Goal: Task Accomplishment & Management: Manage account settings

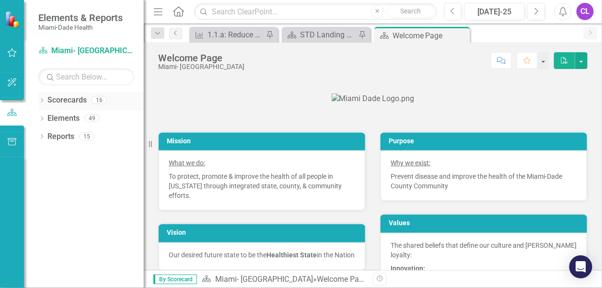
click at [40, 102] on icon "Dropdown" at bounding box center [41, 101] width 7 height 5
click at [46, 118] on icon "Dropdown" at bounding box center [46, 118] width 7 height 6
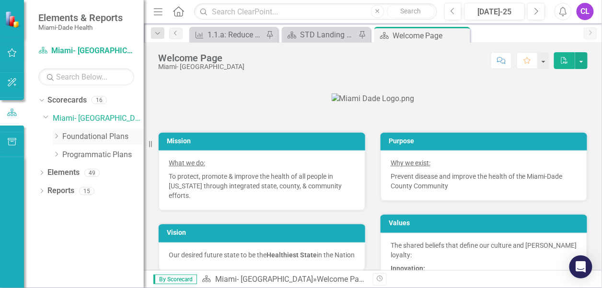
click at [55, 135] on icon "Dropdown" at bounding box center [56, 136] width 7 height 6
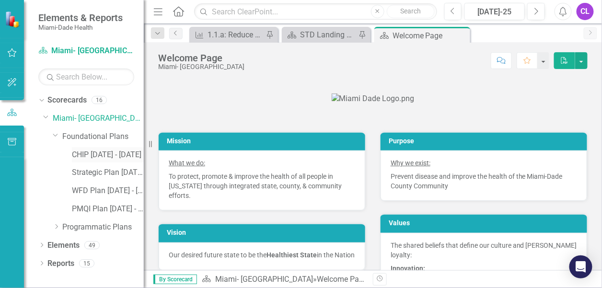
click at [91, 152] on link "CHIP [DATE] - [DATE]" at bounding box center [108, 154] width 72 height 11
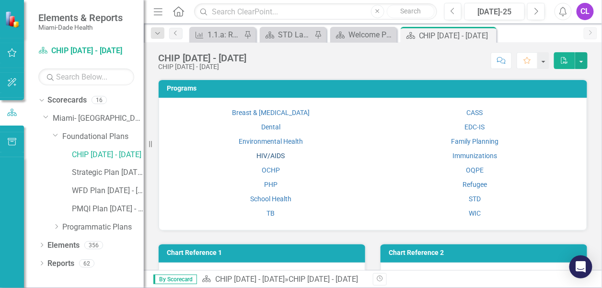
click at [261, 156] on link "HIV/AIDS" at bounding box center [270, 156] width 28 height 8
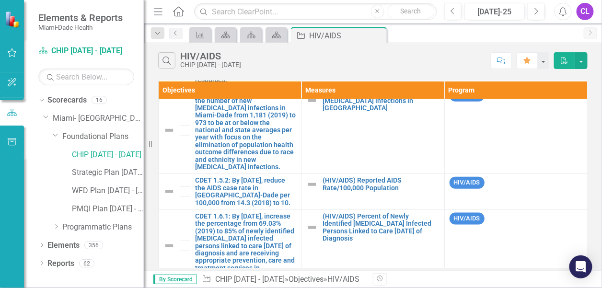
scroll to position [277, 0]
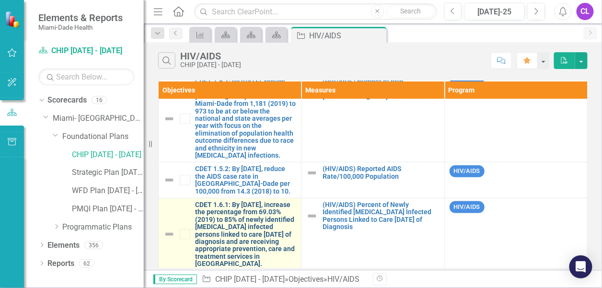
click at [227, 217] on link "CDET 1.6.1: By [DATE], increase the percentage from 69.03% (2019) to 85% of new…" at bounding box center [245, 234] width 101 height 67
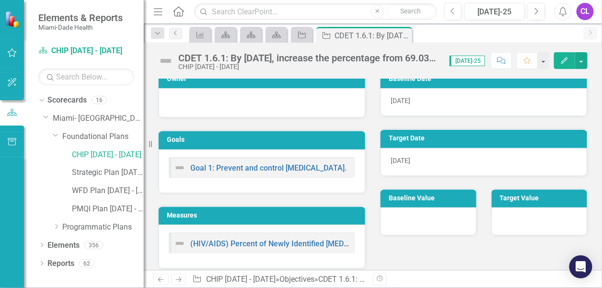
scroll to position [14, 0]
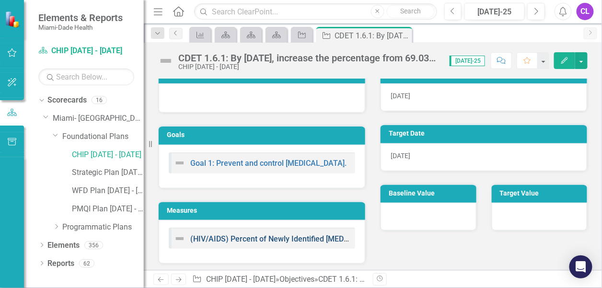
click at [263, 237] on link "(HIV/AIDS) Percent of Newly Identified [MEDICAL_DATA] Infected Persons Linked t…" at bounding box center [378, 238] width 376 height 9
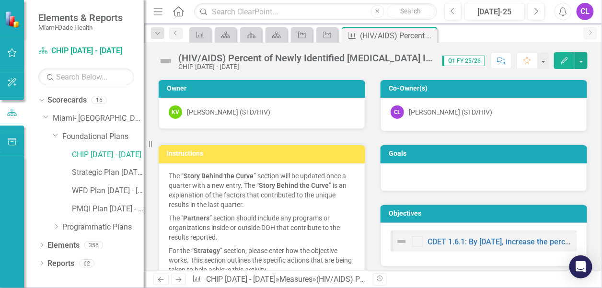
scroll to position [144, 0]
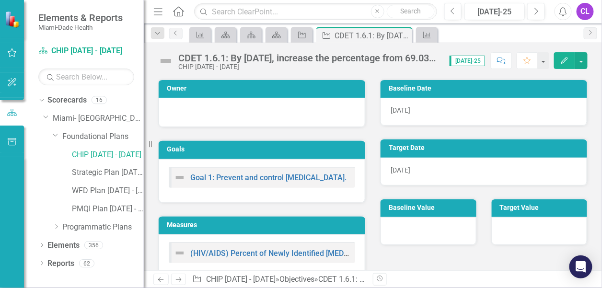
scroll to position [14, 0]
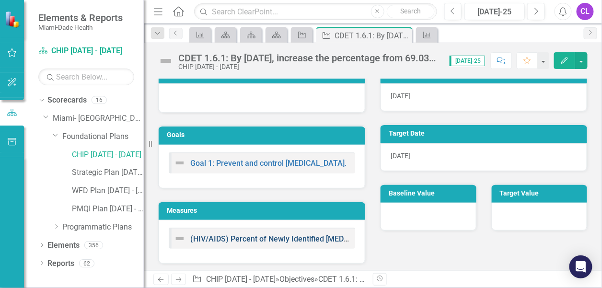
click at [255, 235] on link "(HIV/AIDS) Percent of Newly Identified [MEDICAL_DATA] Infected Persons Linked t…" at bounding box center [378, 238] width 376 height 9
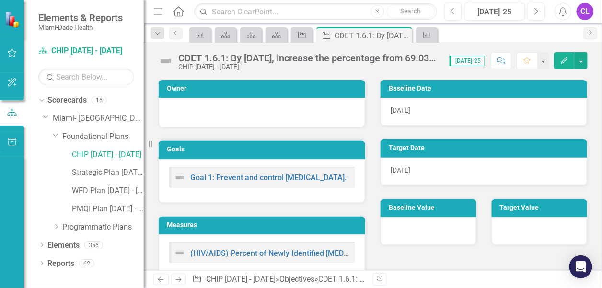
scroll to position [14, 0]
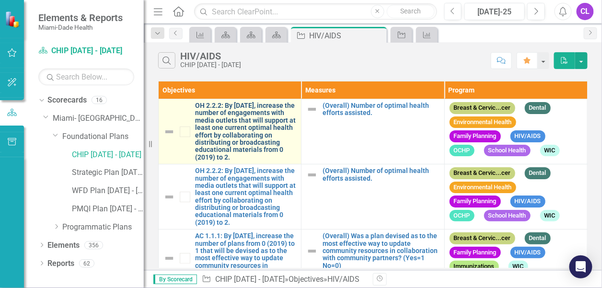
click at [223, 131] on link "OH 2.2.2: By [DATE], increase the number of engagements with media outlets that…" at bounding box center [245, 131] width 101 height 59
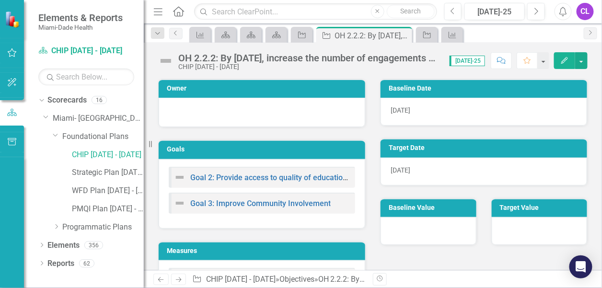
scroll to position [40, 0]
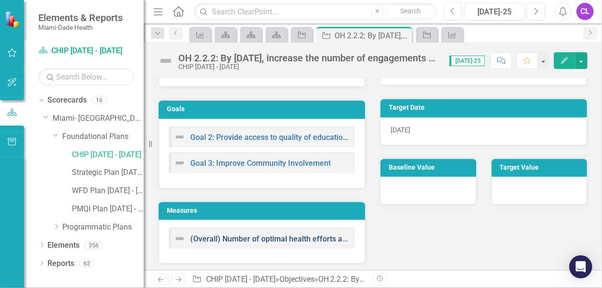
click at [238, 235] on link "(Overall) Number of optimal health efforts assisted." at bounding box center [279, 238] width 178 height 9
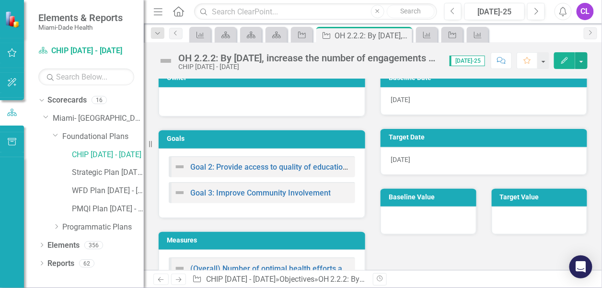
scroll to position [40, 0]
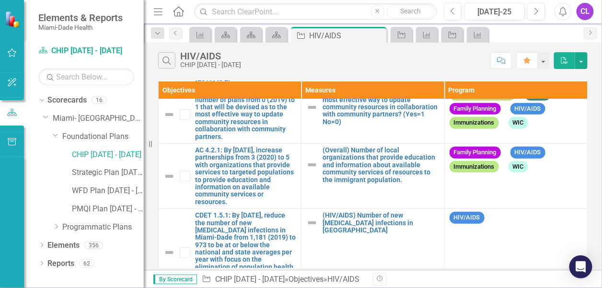
scroll to position [96, 0]
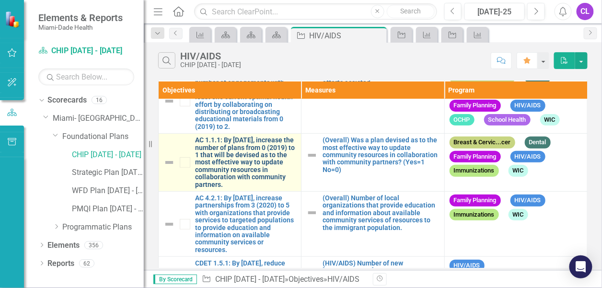
click at [233, 164] on link "AC 1.1.1: By [DATE], increase the number of plans from 0 (2019) to 1 that will …" at bounding box center [245, 163] width 101 height 52
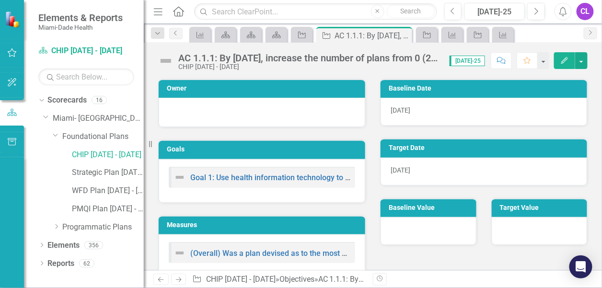
scroll to position [14, 0]
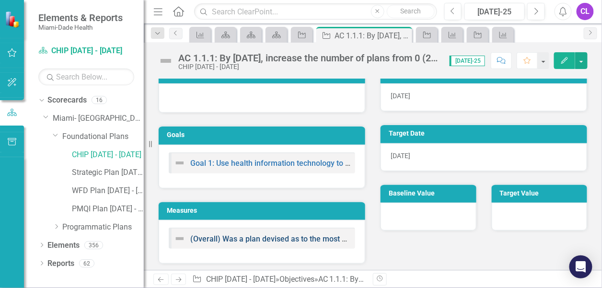
click at [248, 236] on link "(Overall) Was a plan devised as to the most effective way to update community r…" at bounding box center [442, 238] width 504 height 9
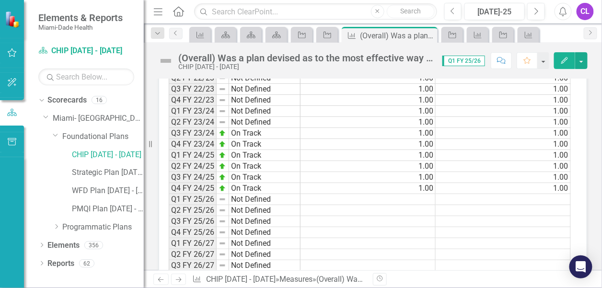
scroll to position [623, 0]
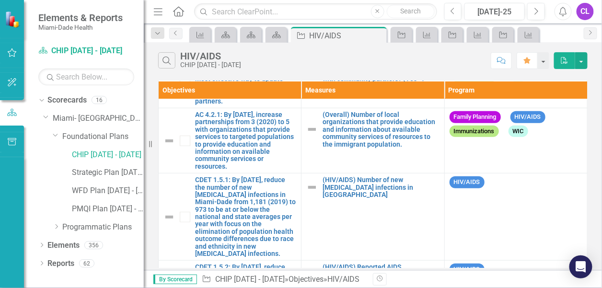
scroll to position [192, 0]
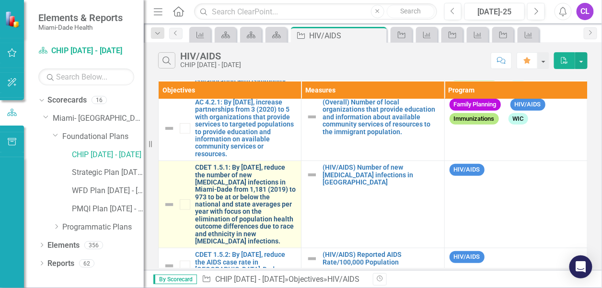
click at [234, 199] on link "CDET 1.5.1: By [DATE], reduce the number of new [MEDICAL_DATA] infections in Mi…" at bounding box center [245, 204] width 101 height 81
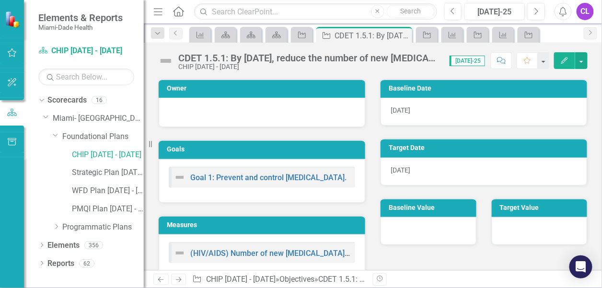
scroll to position [14, 0]
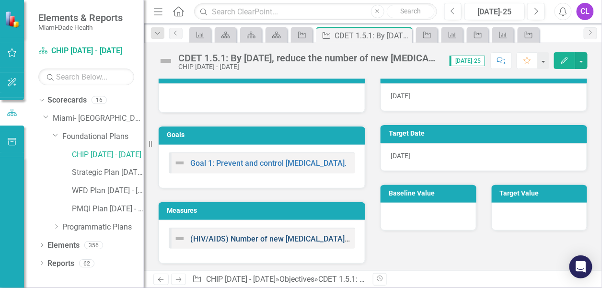
click at [256, 234] on link "(HIV/AIDS) Number of new [MEDICAL_DATA] infections in [GEOGRAPHIC_DATA]" at bounding box center [327, 238] width 274 height 9
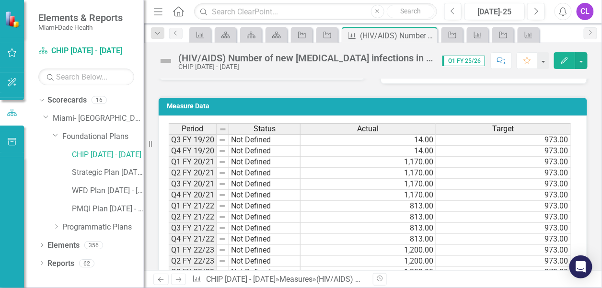
scroll to position [479, 0]
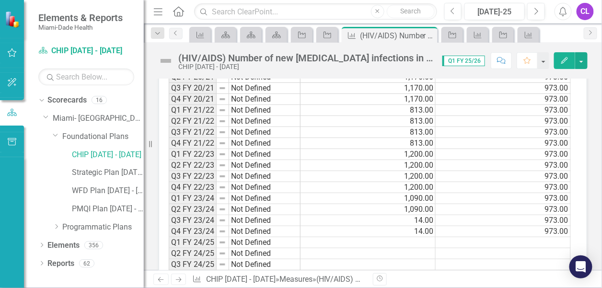
click at [424, 237] on td at bounding box center [367, 242] width 135 height 11
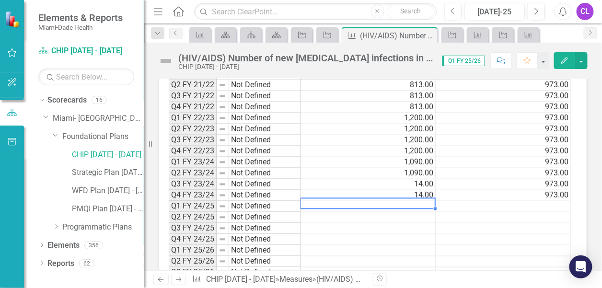
scroll to position [527, 0]
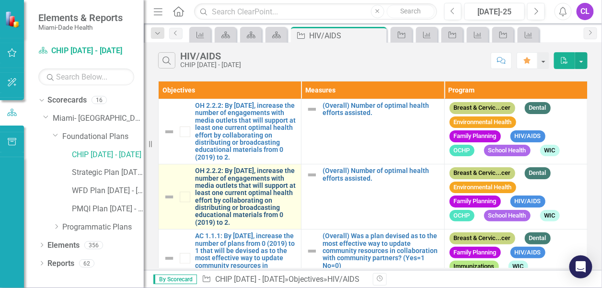
click at [226, 194] on link "OH 2.2.2: By [DATE], increase the number of engagements with media outlets that…" at bounding box center [245, 196] width 101 height 59
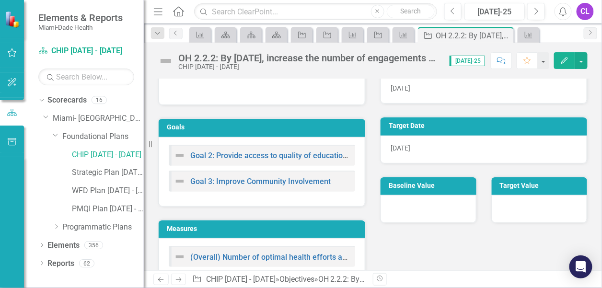
scroll to position [40, 0]
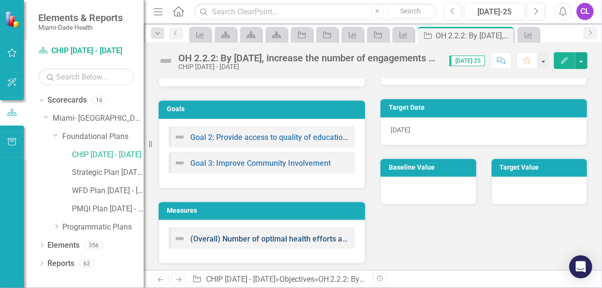
click at [250, 235] on link "(Overall) Number of optimal health efforts assisted." at bounding box center [279, 238] width 178 height 9
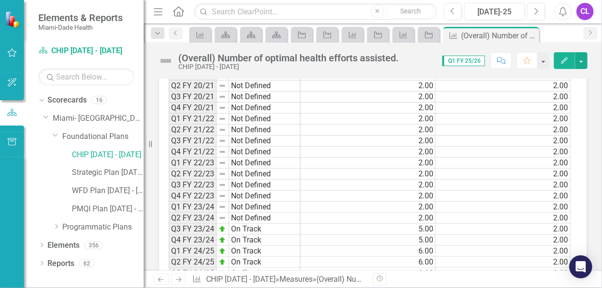
scroll to position [629, 0]
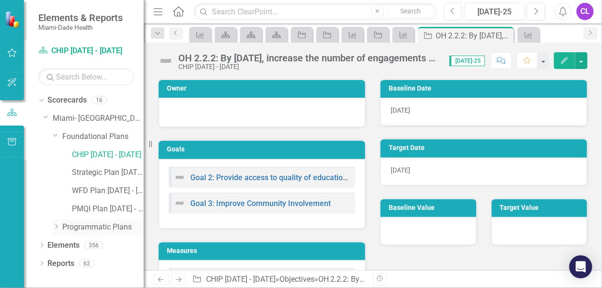
click at [57, 228] on icon "Dropdown" at bounding box center [56, 227] width 7 height 6
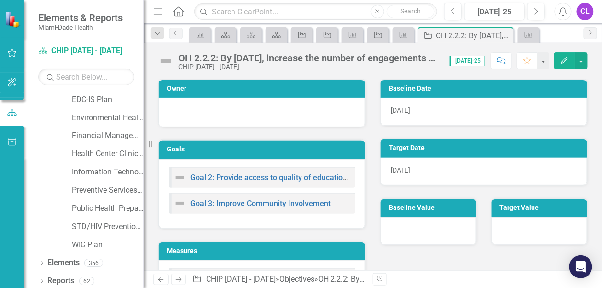
scroll to position [148, 0]
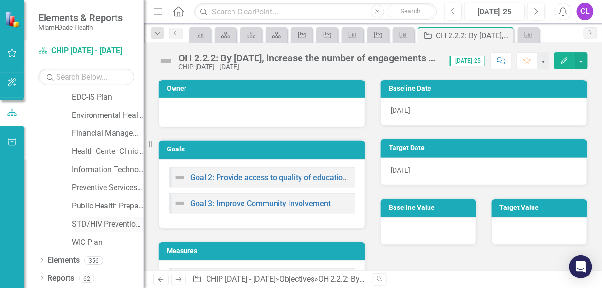
click at [103, 220] on link "STD/HIV Prevention and Control Plan" at bounding box center [108, 224] width 72 height 11
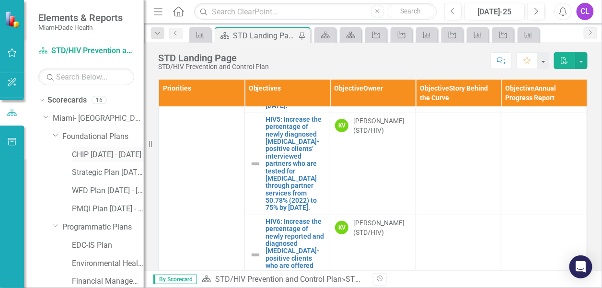
click at [102, 154] on link "CHIP [DATE] - [DATE]" at bounding box center [108, 154] width 72 height 11
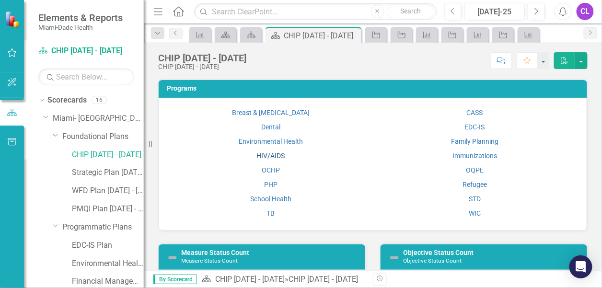
click at [271, 155] on link "HIV/AIDS" at bounding box center [270, 156] width 28 height 8
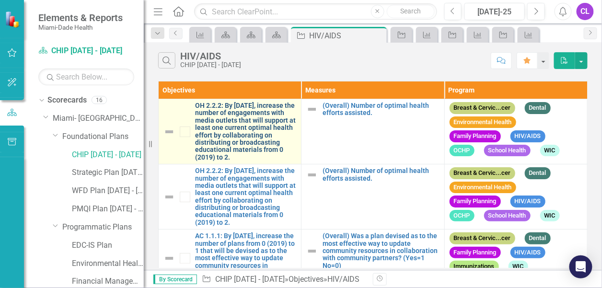
click at [248, 138] on link "OH 2.2.2: By [DATE], increase the number of engagements with media outlets that…" at bounding box center [245, 131] width 101 height 59
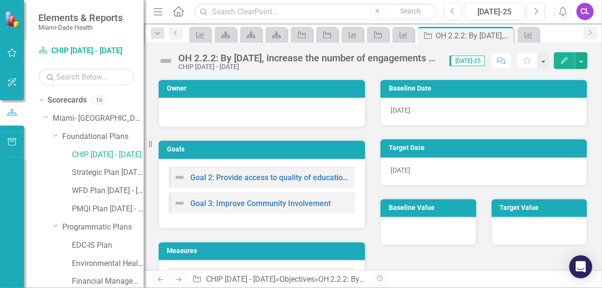
scroll to position [40, 0]
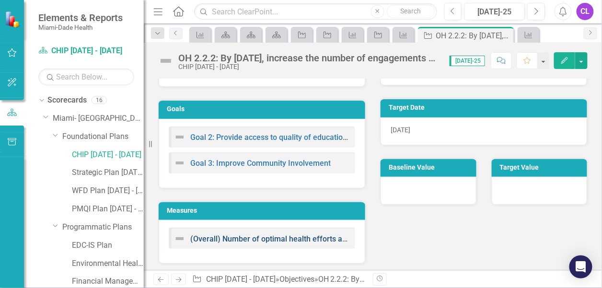
click at [261, 234] on link "(Overall) Number of optimal health efforts assisted." at bounding box center [279, 238] width 178 height 9
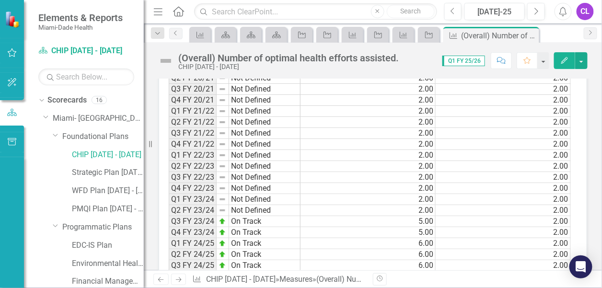
scroll to position [527, 0]
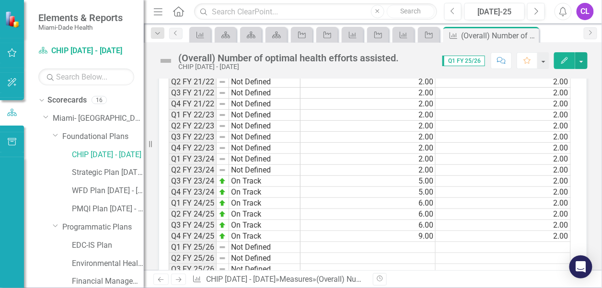
click at [428, 231] on td "9.00" at bounding box center [367, 236] width 135 height 11
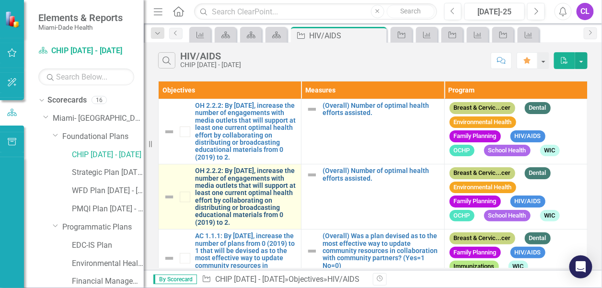
click at [250, 199] on link "OH 2.2.2: By [DATE], increase the number of engagements with media outlets that…" at bounding box center [245, 196] width 101 height 59
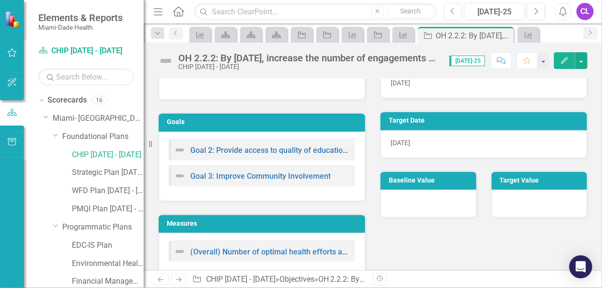
scroll to position [40, 0]
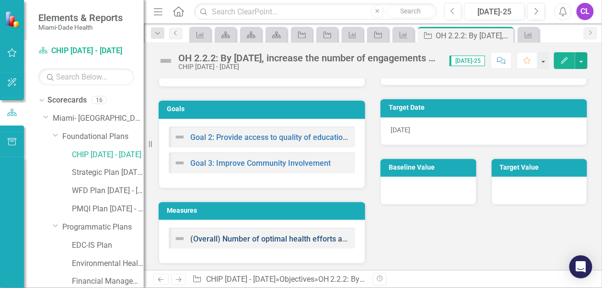
click at [270, 236] on link "(Overall) Number of optimal health efforts assisted." at bounding box center [279, 238] width 178 height 9
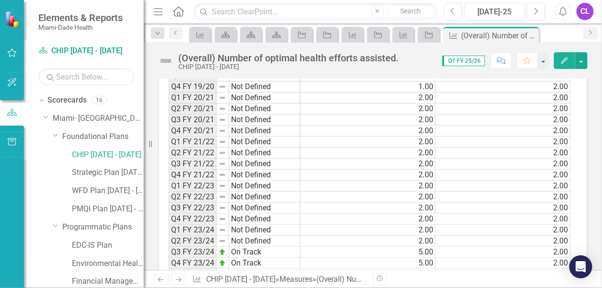
scroll to position [527, 0]
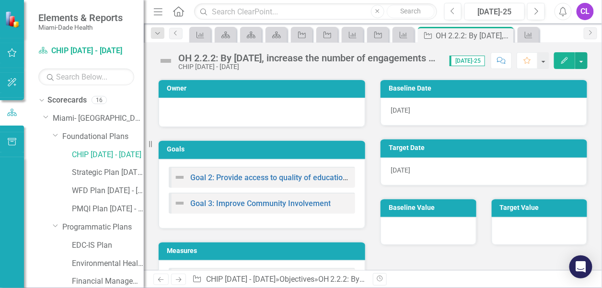
scroll to position [40, 0]
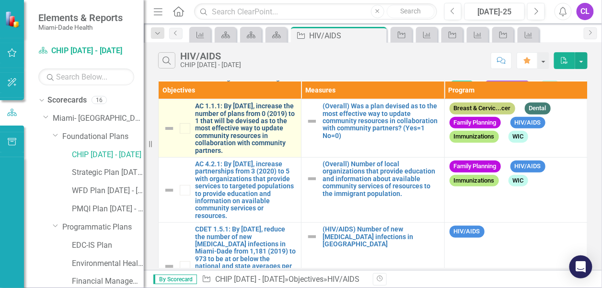
scroll to position [144, 0]
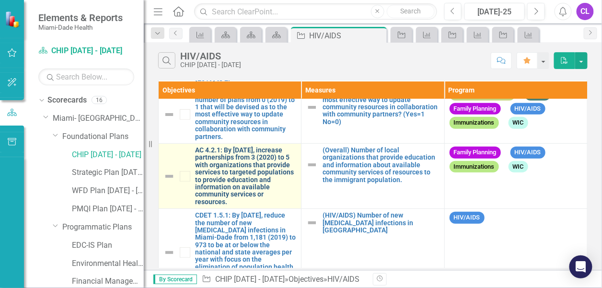
click at [210, 154] on link "AC 4.2.1: By [DATE], increase partnerships from 3 (2020) to 5 with organization…" at bounding box center [245, 176] width 101 height 59
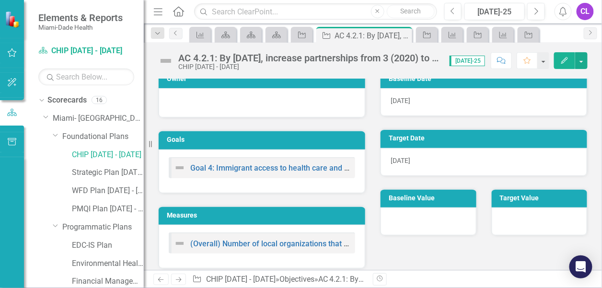
scroll to position [14, 0]
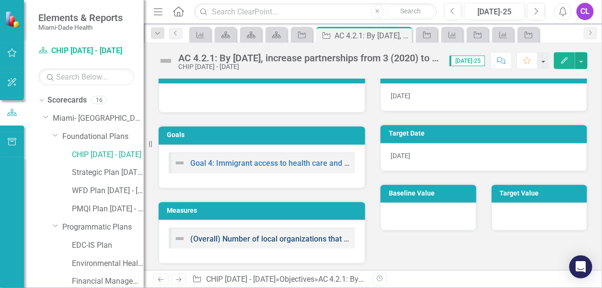
click at [273, 235] on link "(Overall) Number of local organizations that provide education and information …" at bounding box center [461, 238] width 542 height 9
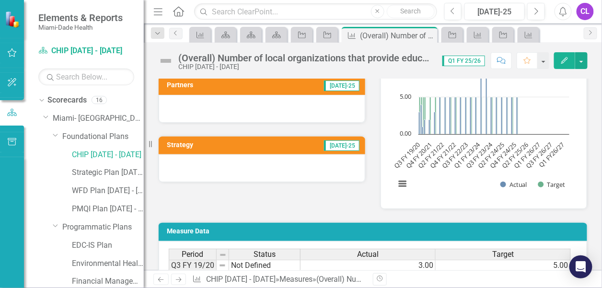
scroll to position [565, 0]
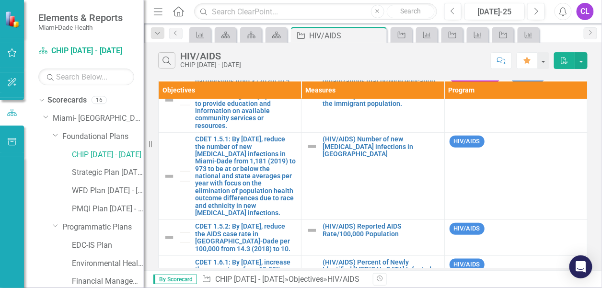
scroll to position [240, 0]
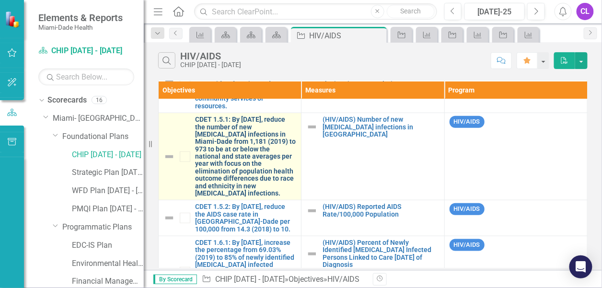
click at [235, 156] on link "CDET 1.5.1: By [DATE], reduce the number of new [MEDICAL_DATA] infections in Mi…" at bounding box center [245, 156] width 101 height 81
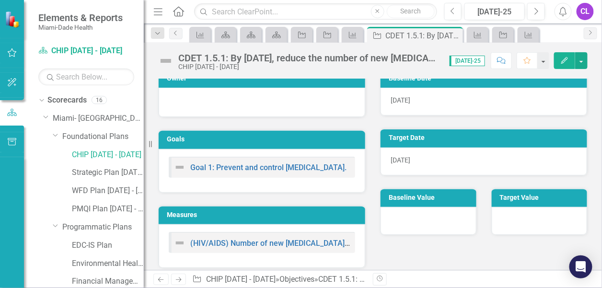
scroll to position [14, 0]
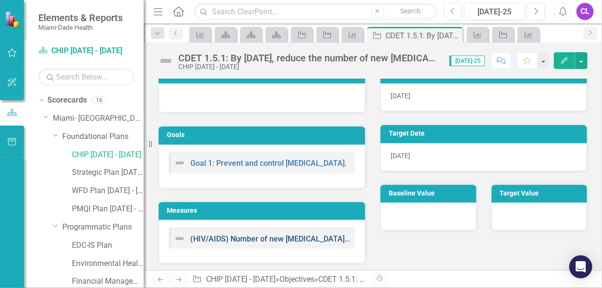
click at [267, 234] on link "(HIV/AIDS) Number of new [MEDICAL_DATA] infections in [GEOGRAPHIC_DATA]" at bounding box center [327, 238] width 274 height 9
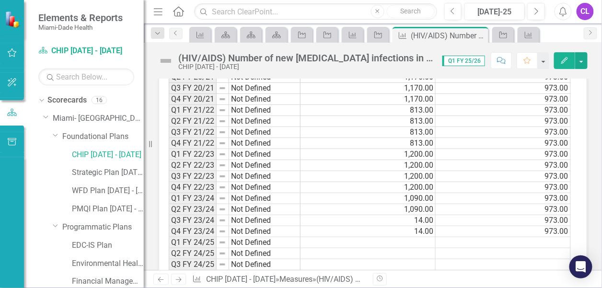
scroll to position [575, 0]
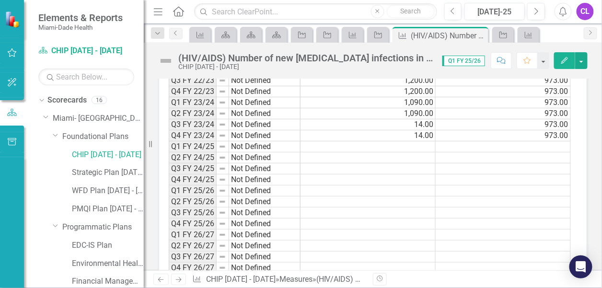
click at [407, 141] on td at bounding box center [367, 146] width 135 height 11
click at [411, 119] on td "14.00" at bounding box center [367, 124] width 135 height 11
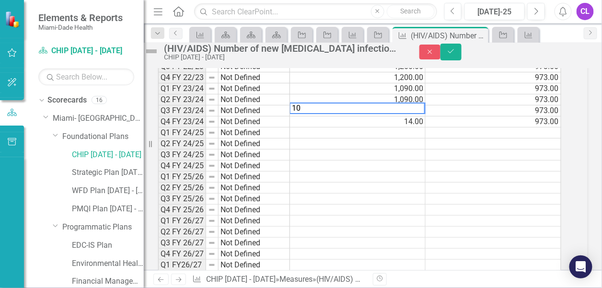
scroll to position [578, 0]
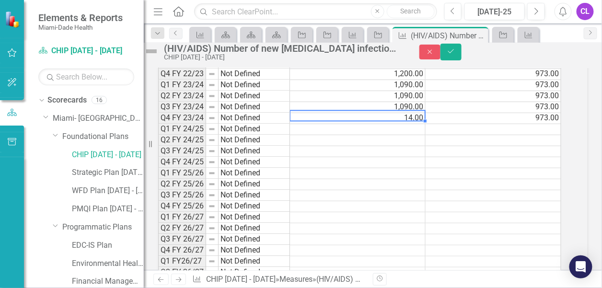
click at [409, 124] on td "14.00" at bounding box center [358, 118] width 136 height 11
click at [405, 135] on td at bounding box center [358, 129] width 136 height 11
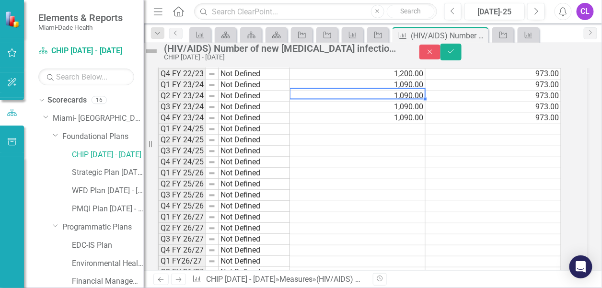
click at [416, 102] on td "1,090.00" at bounding box center [358, 96] width 136 height 11
click at [417, 91] on td "1,090.00" at bounding box center [358, 85] width 136 height 11
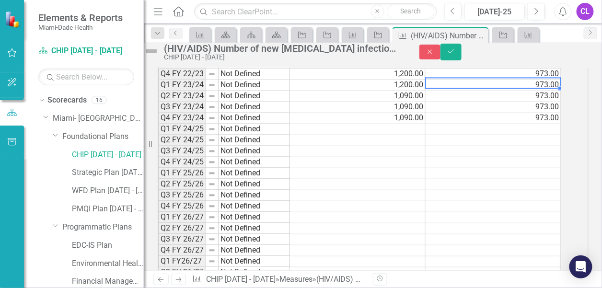
click at [417, 102] on td "1,090.00" at bounding box center [358, 96] width 136 height 11
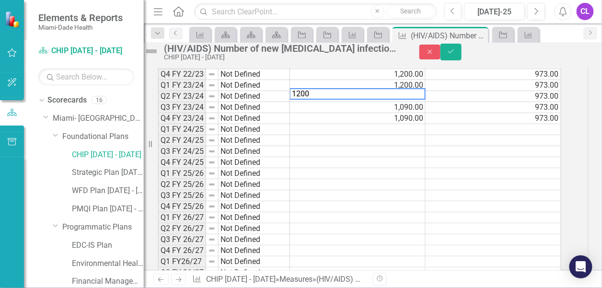
click at [424, 113] on td "1,090.00" at bounding box center [358, 107] width 136 height 11
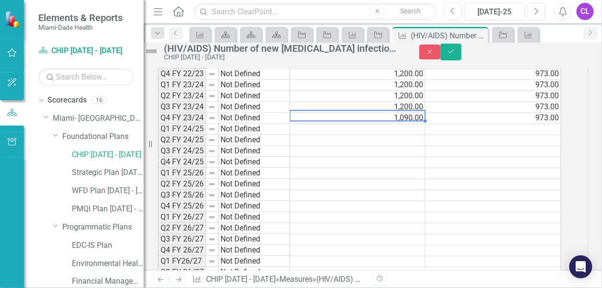
click at [409, 124] on td "1,090.00" at bounding box center [358, 118] width 136 height 11
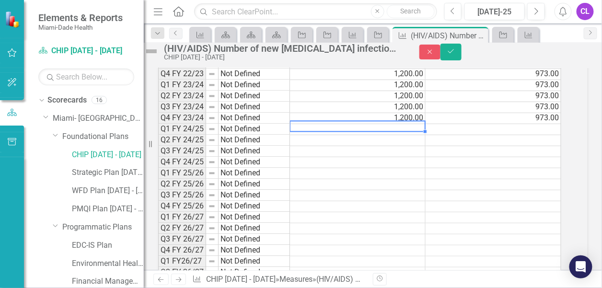
click at [403, 135] on td at bounding box center [358, 129] width 136 height 11
type textarea "1090"
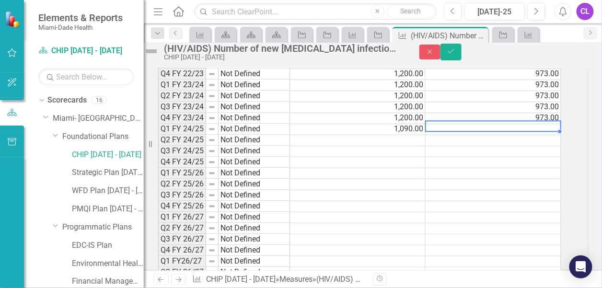
click at [407, 133] on td "1,090.00" at bounding box center [358, 129] width 136 height 11
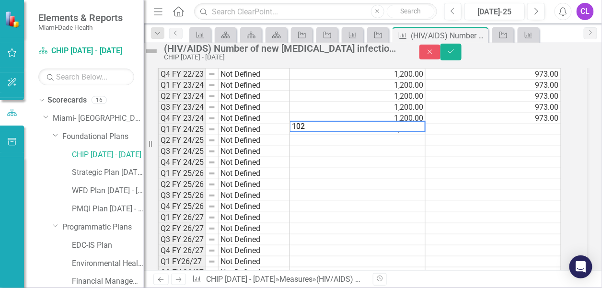
type textarea "1027"
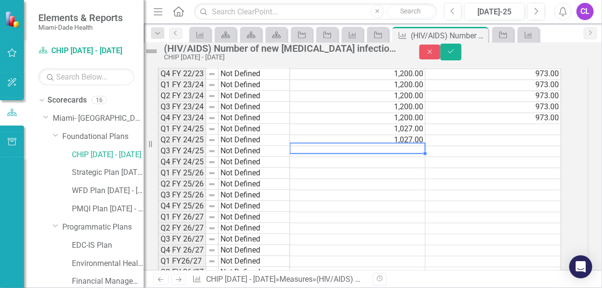
type textarea "2"
type textarea "1027"
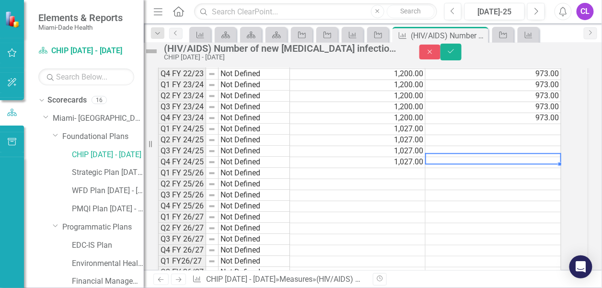
click at [158, 132] on div "Period Status Actual Target Q3 FY 19/20 Not Defined 14.00 973.00 Q4 FY 19/20 No…" at bounding box center [158, 96] width 0 height 364
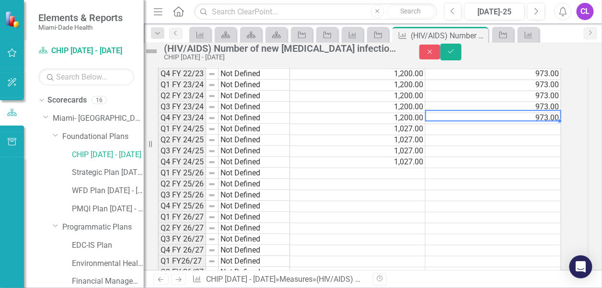
drag, startPoint x: 539, startPoint y: 130, endPoint x: 552, endPoint y: 148, distance: 21.6
click at [539, 142] on tbody "Q3 FY 19/20 Not Defined 14.00 973.00 Q4 FY 19/20 Not Defined 14.00 973.00 Q1 FY…" at bounding box center [359, 101] width 403 height 353
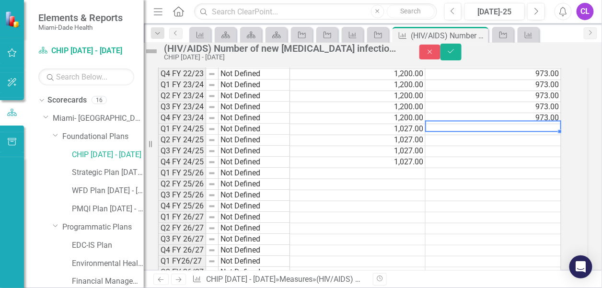
click at [158, 278] on div at bounding box center [158, 278] width 0 height 0
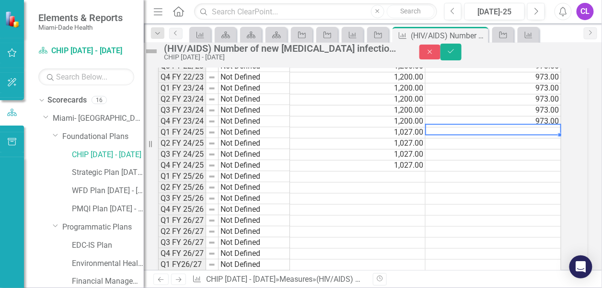
scroll to position [621, 0]
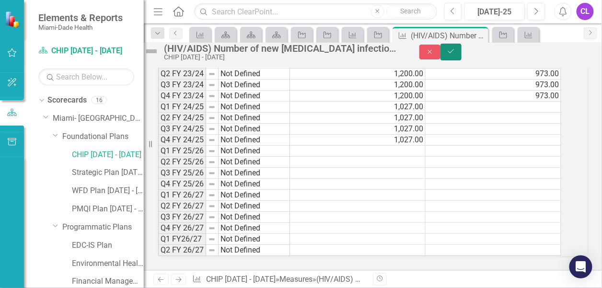
click at [454, 53] on icon "submit" at bounding box center [451, 51] width 6 height 4
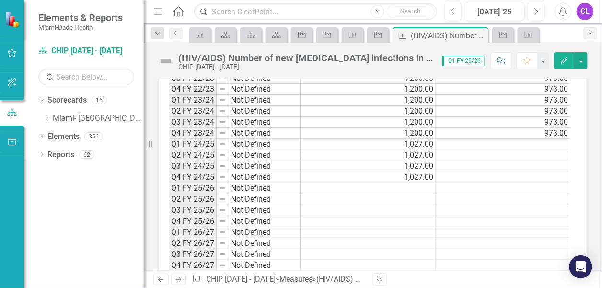
scroll to position [617, 0]
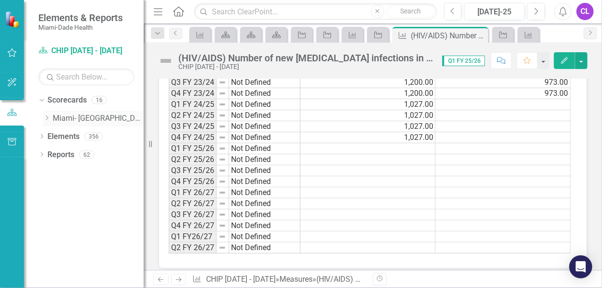
click at [47, 118] on icon "Dropdown" at bounding box center [46, 118] width 7 height 6
click at [59, 136] on icon "Dropdown" at bounding box center [56, 136] width 7 height 6
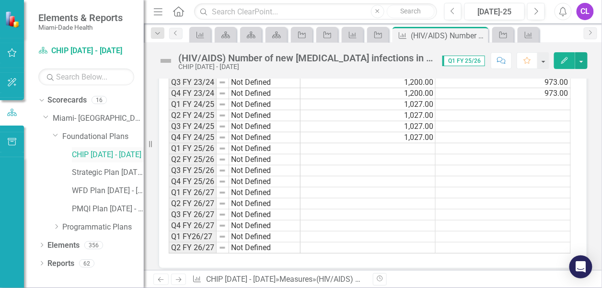
click at [84, 154] on link "CHIP [DATE] - [DATE]" at bounding box center [108, 154] width 72 height 11
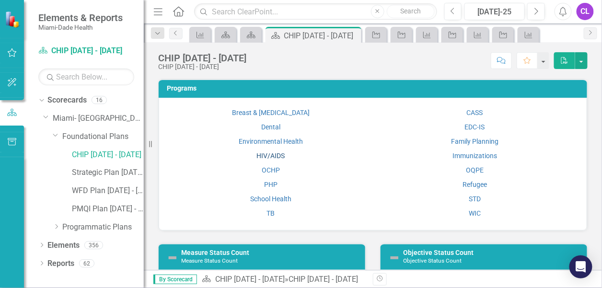
click at [264, 153] on link "HIV/AIDS" at bounding box center [270, 156] width 28 height 8
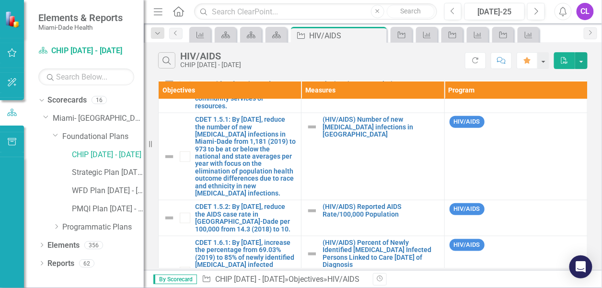
scroll to position [277, 0]
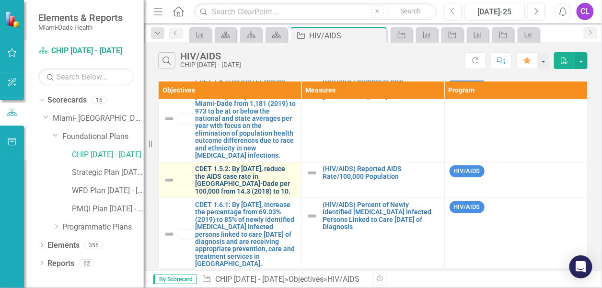
click at [240, 171] on link "CDET 1.5.2: By [DATE], reduce the AIDS case rate in [GEOGRAPHIC_DATA]-Dade per …" at bounding box center [245, 180] width 101 height 30
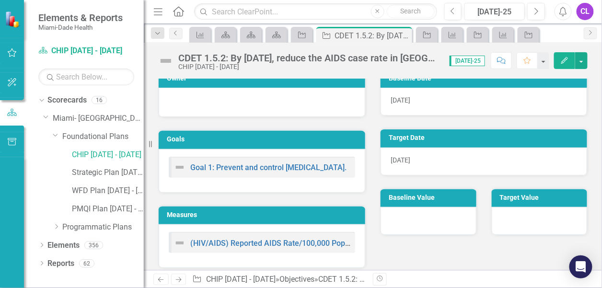
scroll to position [14, 0]
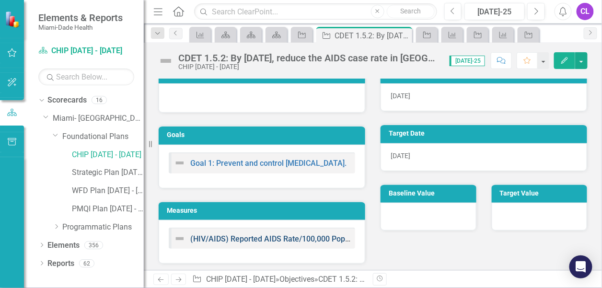
click at [281, 234] on link "(HIV/AIDS) Reported AIDS Rate/100,000 Population" at bounding box center [279, 238] width 178 height 9
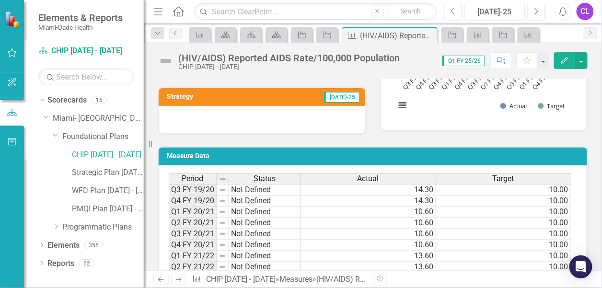
scroll to position [521, 0]
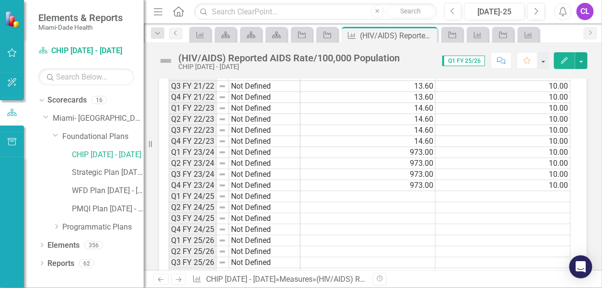
click at [399, 147] on td "973.00" at bounding box center [367, 152] width 135 height 11
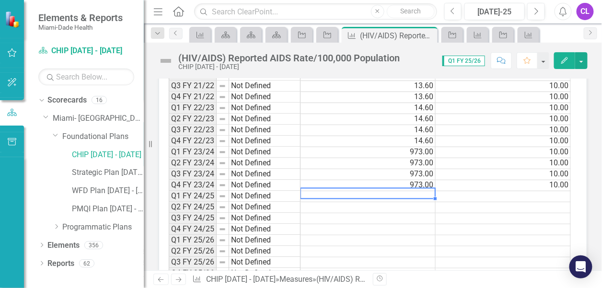
click at [407, 191] on td at bounding box center [367, 196] width 135 height 11
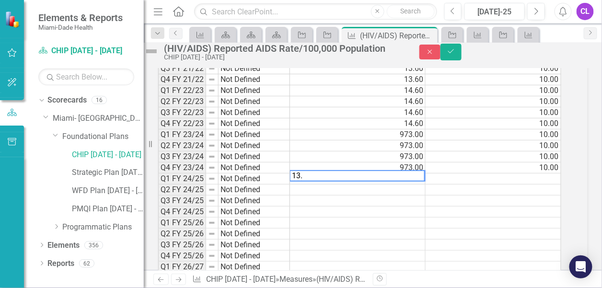
type textarea "13.5"
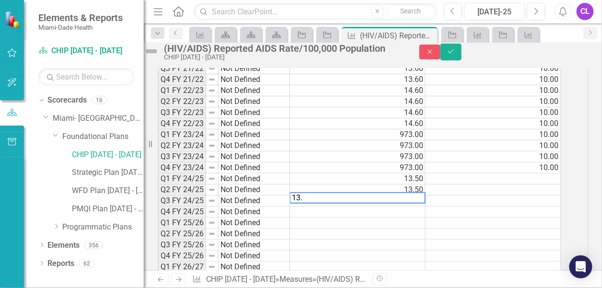
type textarea "13.5"
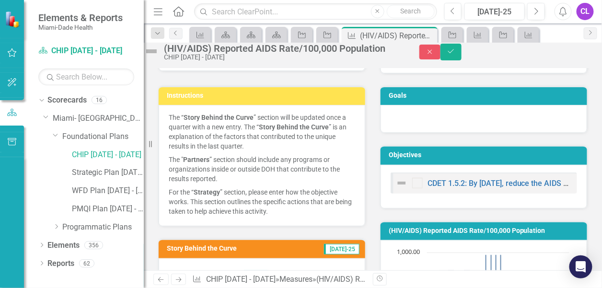
scroll to position [0, 0]
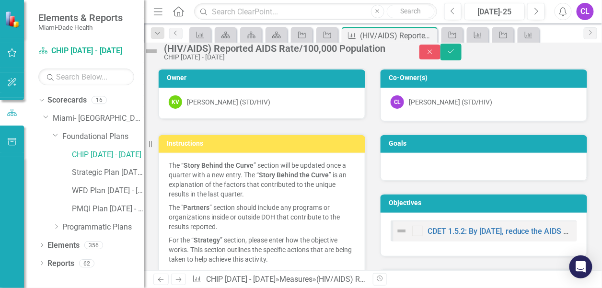
click at [283, 54] on div "(HIV/AIDS) Reported AIDS Rate/100,000 Population" at bounding box center [282, 48] width 236 height 11
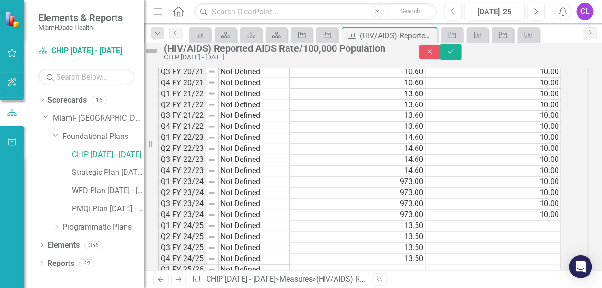
scroll to position [526, 0]
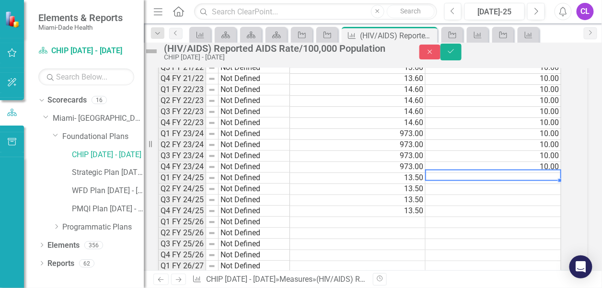
click at [559, 184] on td at bounding box center [493, 178] width 136 height 11
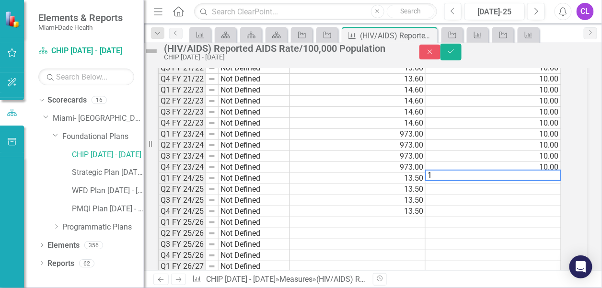
type textarea "10"
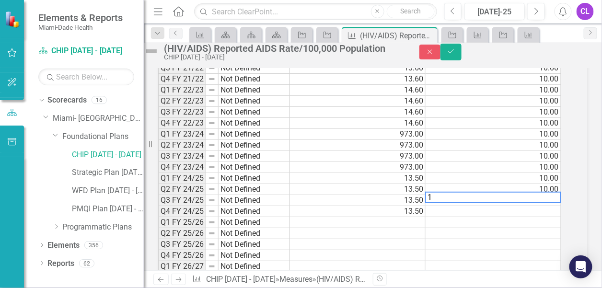
type textarea "10"
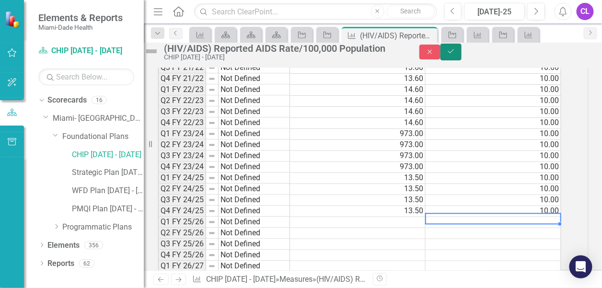
drag, startPoint x: 576, startPoint y: 55, endPoint x: 560, endPoint y: 98, distance: 45.9
click at [455, 55] on icon "Save" at bounding box center [450, 51] width 9 height 7
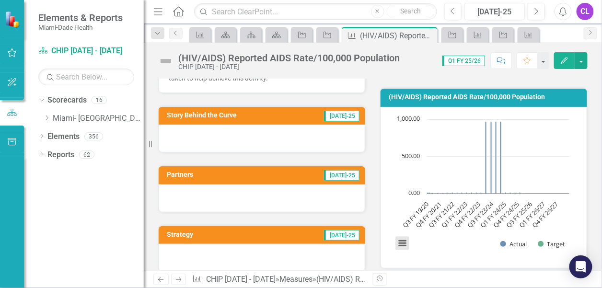
scroll to position [0, 0]
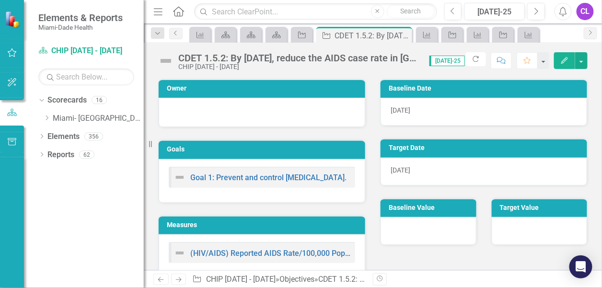
click at [301, 60] on div "CDET 1.5.2: By [DATE], reduce the AIDS case rate in [GEOGRAPHIC_DATA]-Dade per …" at bounding box center [298, 58] width 241 height 11
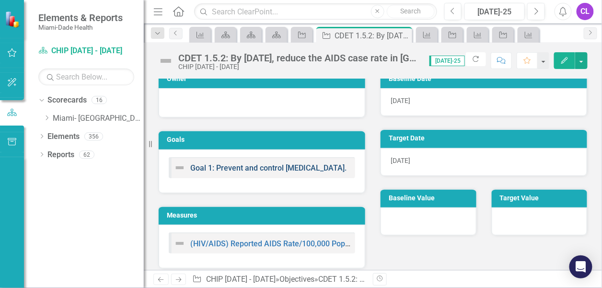
scroll to position [14, 0]
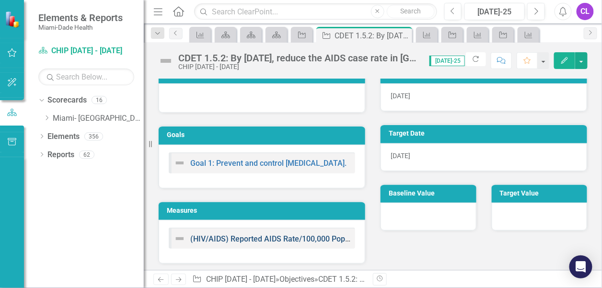
click at [262, 234] on link "(HIV/AIDS) Reported AIDS Rate/100,000 Population" at bounding box center [279, 238] width 178 height 9
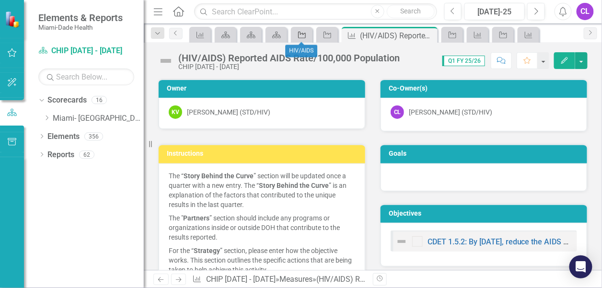
click at [302, 33] on icon at bounding box center [302, 35] width 8 height 7
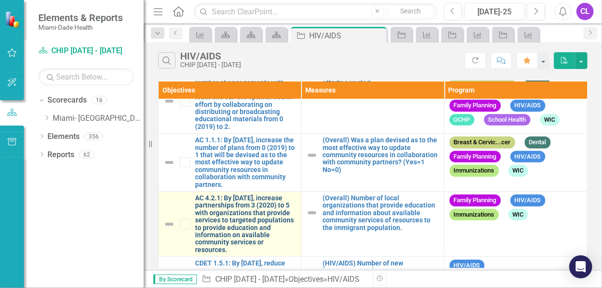
scroll to position [192, 0]
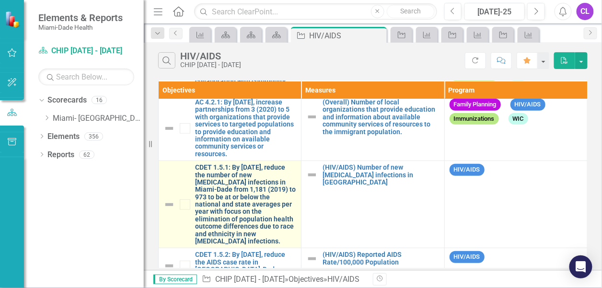
click at [238, 194] on link "CDET 1.5.1: By [DATE], reduce the number of new [MEDICAL_DATA] infections in Mi…" at bounding box center [245, 204] width 101 height 81
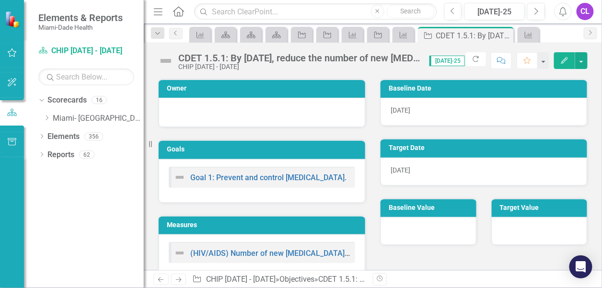
scroll to position [14, 0]
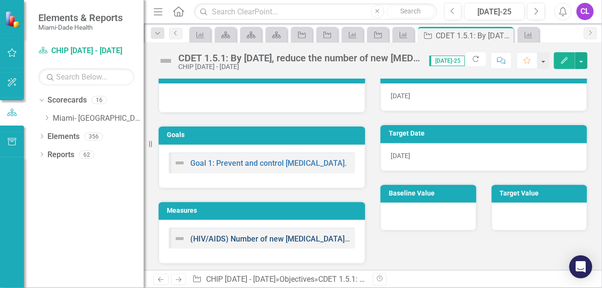
click at [266, 234] on link "(HIV/AIDS) Number of new [MEDICAL_DATA] infections in [GEOGRAPHIC_DATA]" at bounding box center [327, 238] width 274 height 9
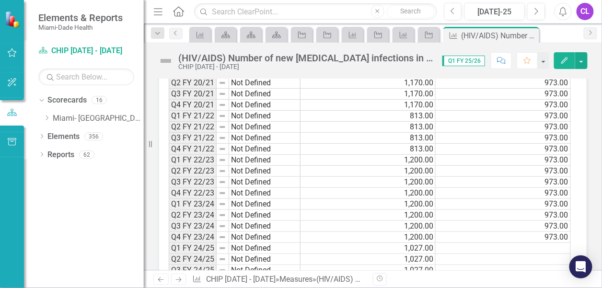
scroll to position [569, 0]
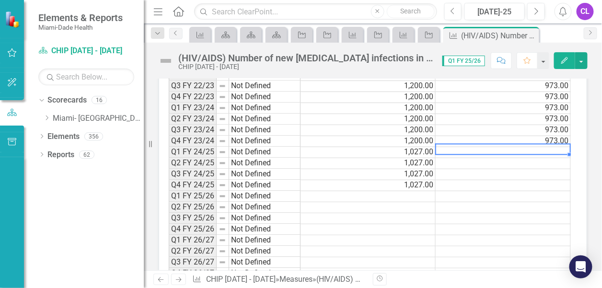
click at [553, 147] on td at bounding box center [502, 152] width 135 height 11
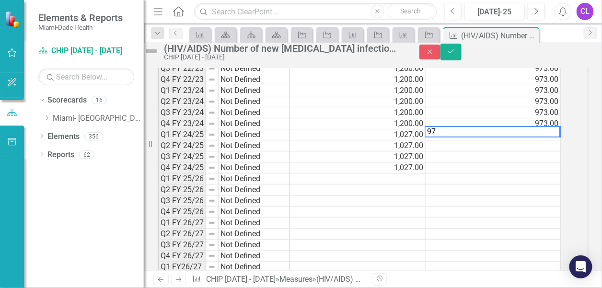
type textarea "973"
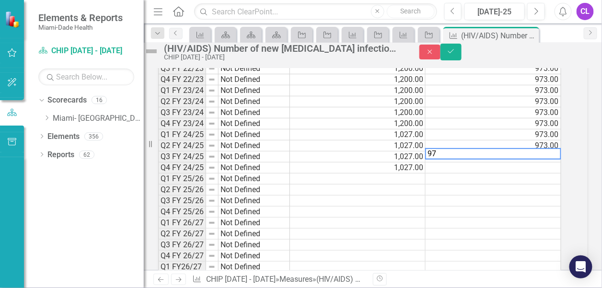
type textarea "973"
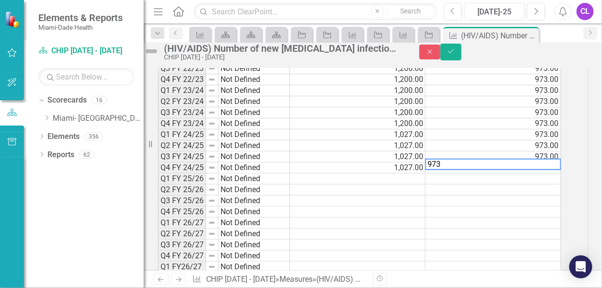
type textarea "973"
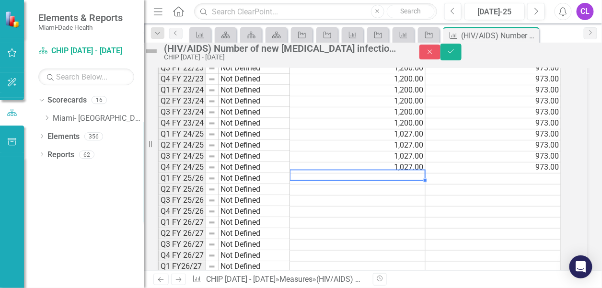
click at [374, 182] on td at bounding box center [358, 178] width 136 height 11
click at [455, 55] on icon "Save" at bounding box center [450, 51] width 9 height 7
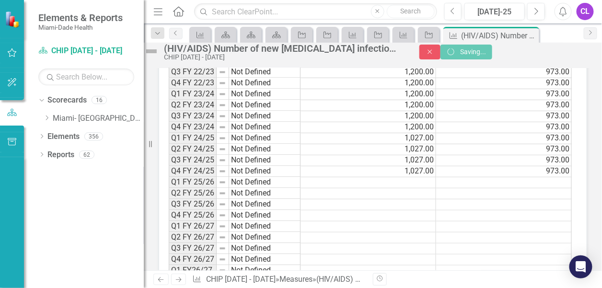
scroll to position [569, 0]
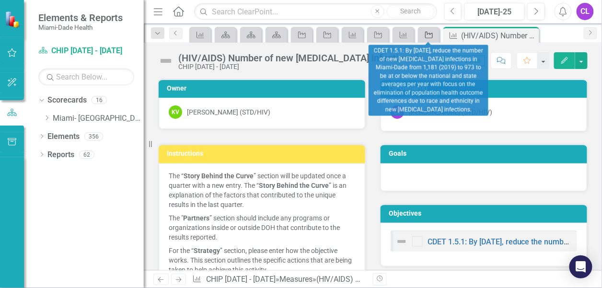
click at [427, 32] on icon "Objective" at bounding box center [429, 35] width 10 height 8
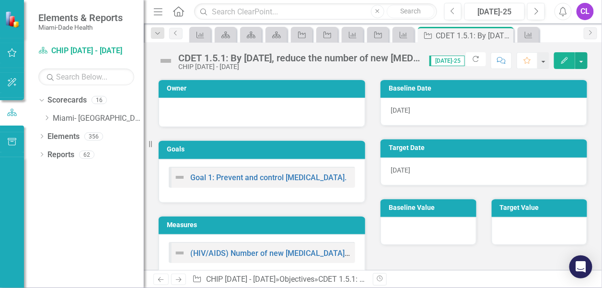
click at [378, 12] on icon "Close" at bounding box center [377, 12] width 4 height 6
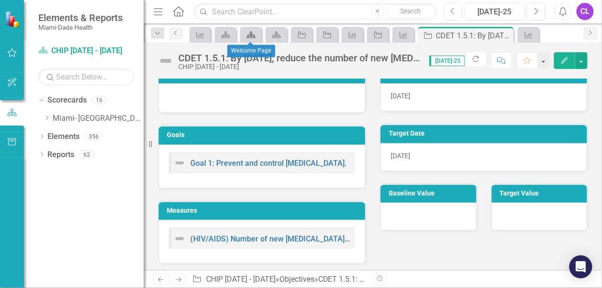
click at [250, 35] on icon "Scorecard" at bounding box center [251, 35] width 10 height 8
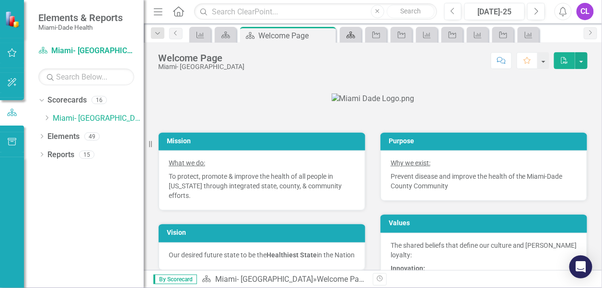
click at [349, 34] on icon at bounding box center [350, 35] width 9 height 7
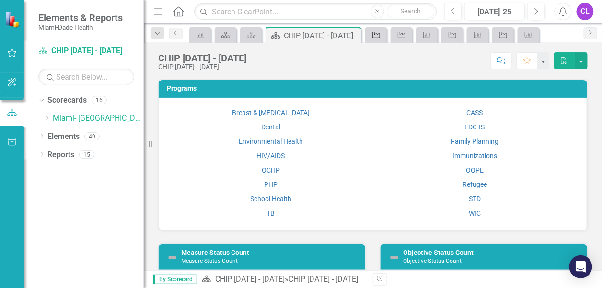
click at [372, 34] on icon at bounding box center [376, 35] width 8 height 7
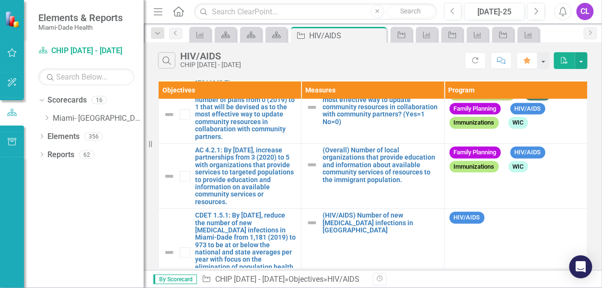
scroll to position [277, 0]
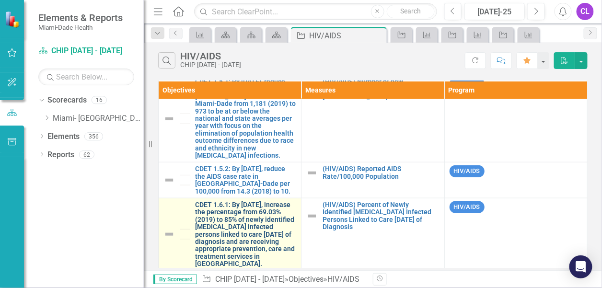
click at [227, 215] on link "CDET 1.6.1: By [DATE], increase the percentage from 69.03% (2019) to 85% of new…" at bounding box center [245, 234] width 101 height 67
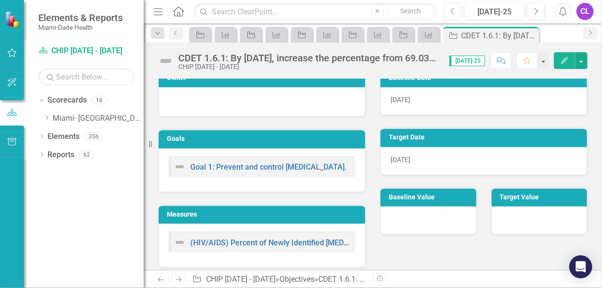
scroll to position [14, 0]
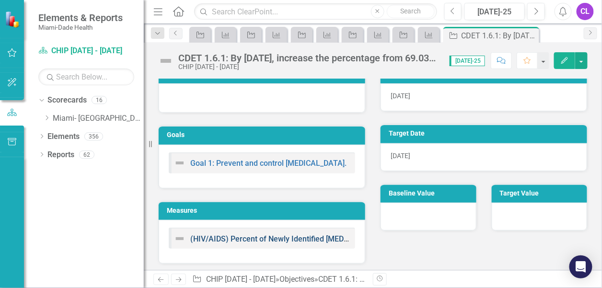
click at [275, 235] on link "(HIV/AIDS) Percent of Newly Identified [MEDICAL_DATA] Infected Persons Linked t…" at bounding box center [378, 238] width 376 height 9
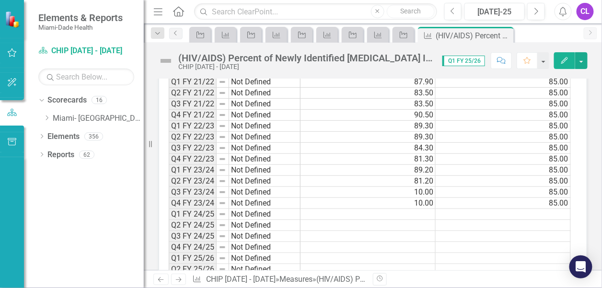
scroll to position [527, 0]
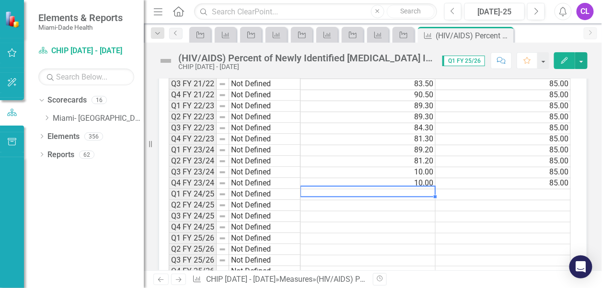
click at [386, 189] on td at bounding box center [367, 194] width 135 height 11
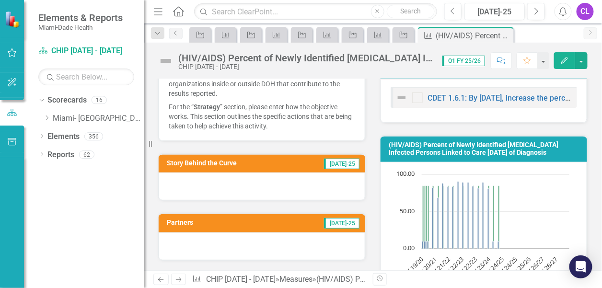
scroll to position [0, 0]
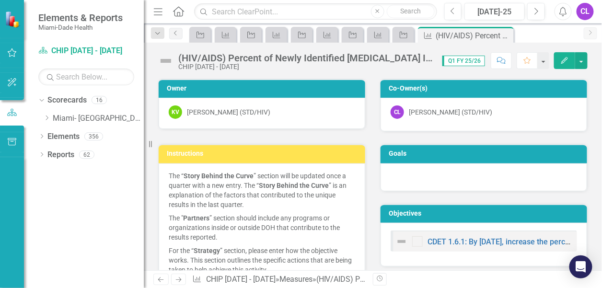
click at [228, 211] on p "The " Partners ” section should include any programs or organizations inside or…" at bounding box center [262, 227] width 186 height 33
click at [399, 69] on div "CHIP [DATE] - [DATE]" at bounding box center [305, 66] width 254 height 7
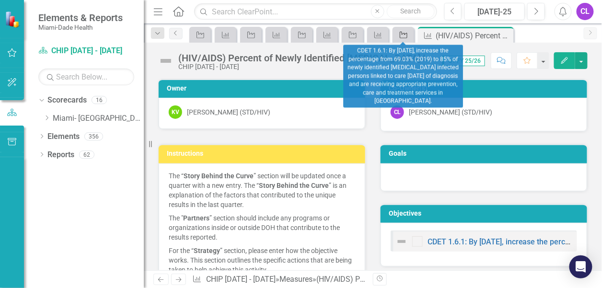
click at [400, 31] on icon "Objective" at bounding box center [404, 35] width 10 height 8
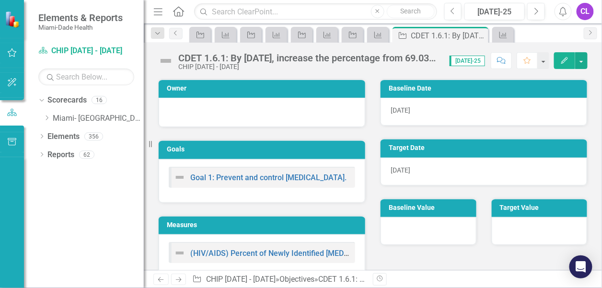
scroll to position [14, 0]
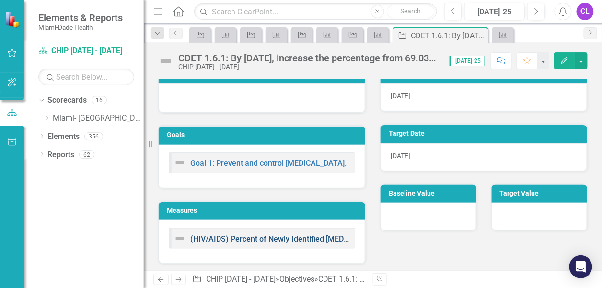
click at [245, 234] on link "(HIV/AIDS) Percent of Newly Identified [MEDICAL_DATA] Infected Persons Linked t…" at bounding box center [378, 238] width 376 height 9
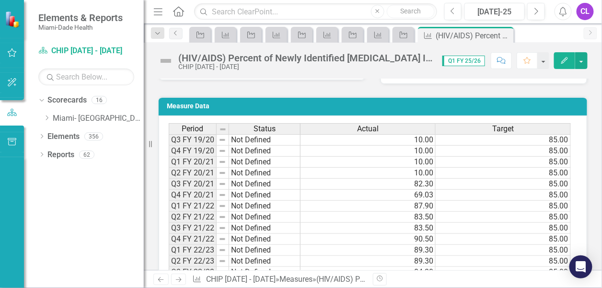
scroll to position [527, 0]
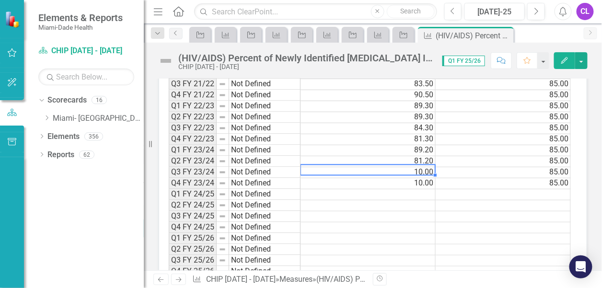
click at [411, 167] on td "10.00" at bounding box center [367, 172] width 135 height 11
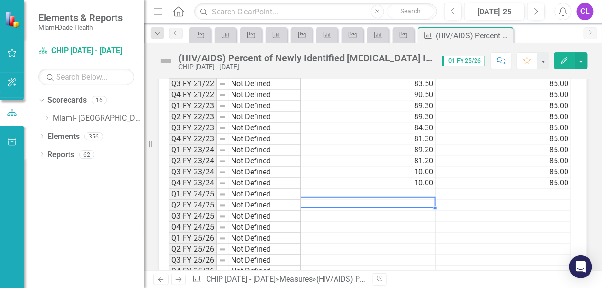
click at [405, 200] on td at bounding box center [367, 205] width 135 height 11
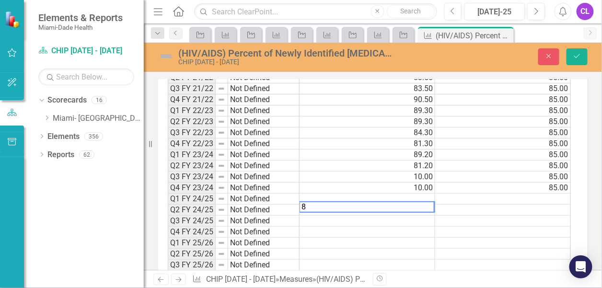
scroll to position [530, 0]
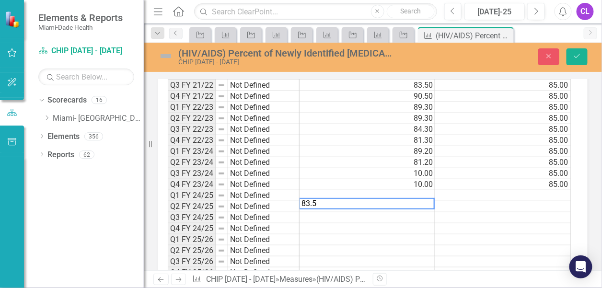
type textarea "83.5"
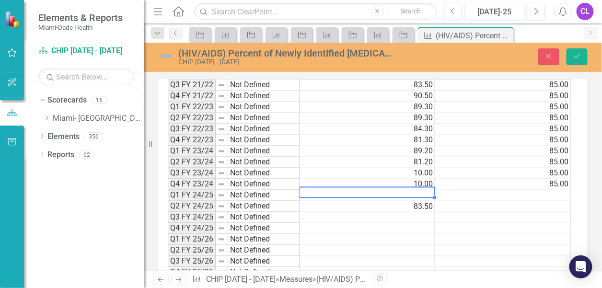
click at [396, 190] on td at bounding box center [367, 195] width 136 height 11
click at [417, 190] on td at bounding box center [367, 195] width 136 height 11
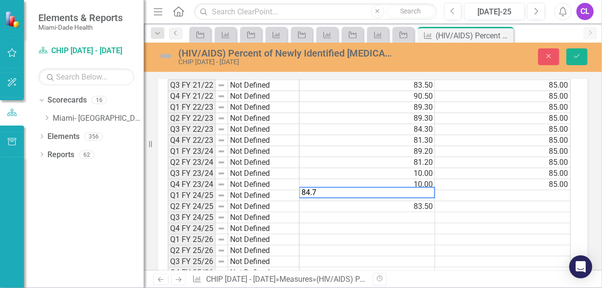
type textarea "84.7"
click at [405, 223] on td at bounding box center [367, 228] width 136 height 11
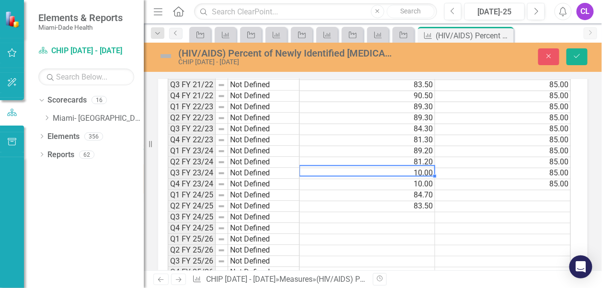
click at [396, 168] on td "10.00" at bounding box center [367, 173] width 136 height 11
click at [413, 179] on td "10.00" at bounding box center [367, 184] width 136 height 11
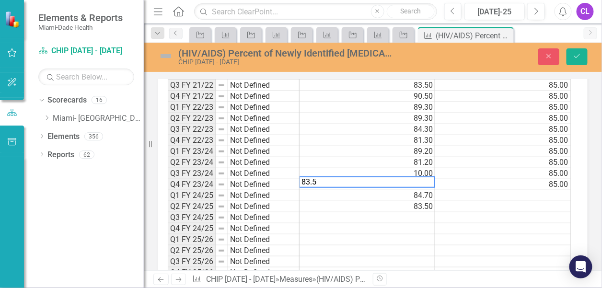
click at [386, 201] on td "83.50" at bounding box center [367, 206] width 136 height 11
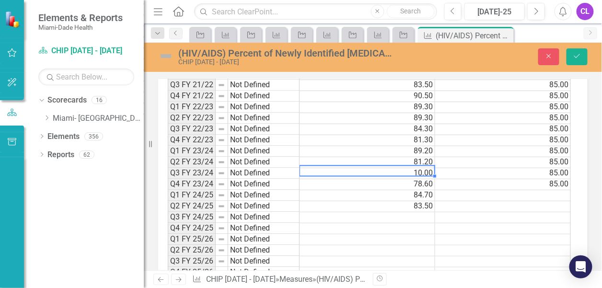
click at [413, 168] on td "10.00" at bounding box center [367, 173] width 136 height 11
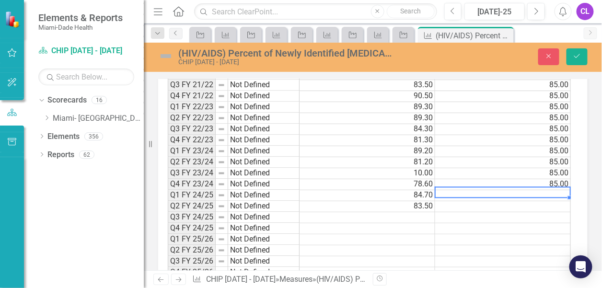
click at [531, 193] on td at bounding box center [503, 195] width 136 height 11
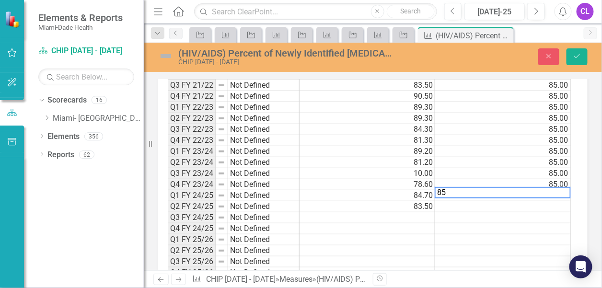
type textarea "85"
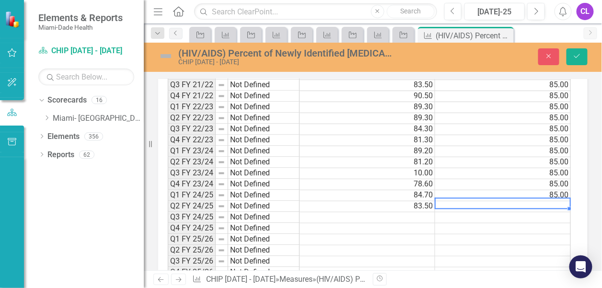
click at [560, 201] on td at bounding box center [503, 206] width 136 height 11
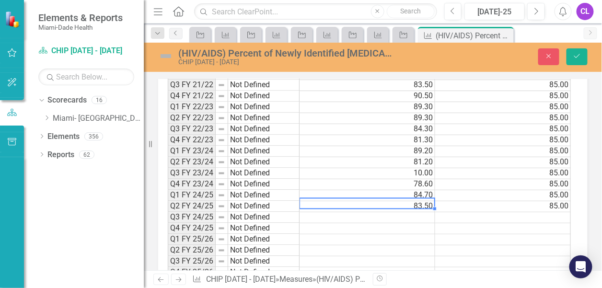
click at [168, 195] on div "Period Status Actual Target Q3 FY 19/20 Not Defined 10.00 85.00 Q4 FY 19/20 Not…" at bounding box center [168, 162] width 0 height 364
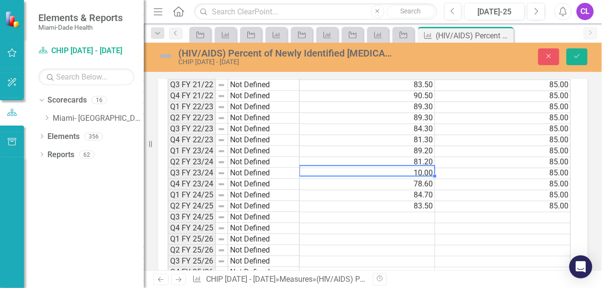
click at [396, 168] on td "10.00" at bounding box center [367, 173] width 136 height 11
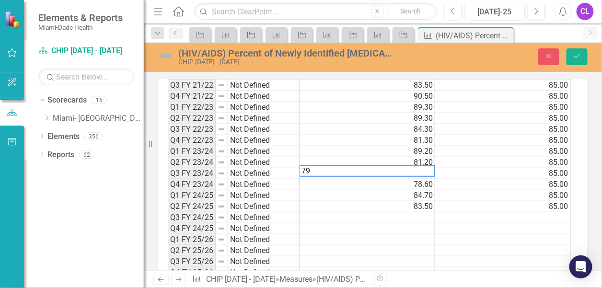
type textarea "79"
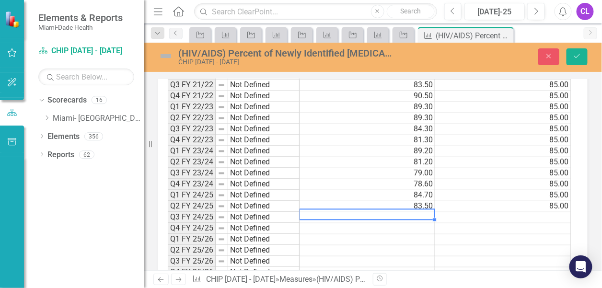
click at [351, 212] on td at bounding box center [367, 217] width 136 height 11
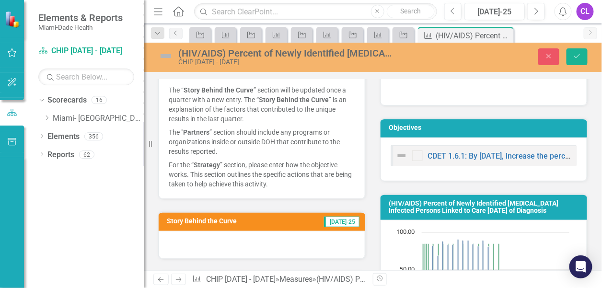
scroll to position [2, 0]
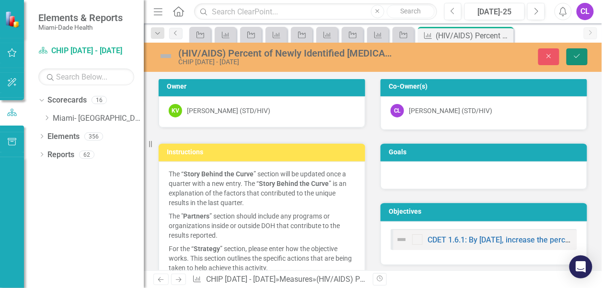
click at [583, 56] on button "Save" at bounding box center [576, 56] width 21 height 17
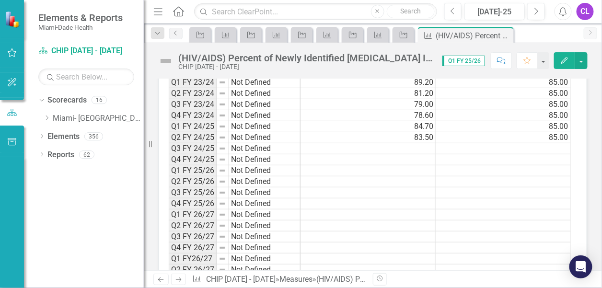
scroll to position [621, 0]
